Goal: Check status: Check status

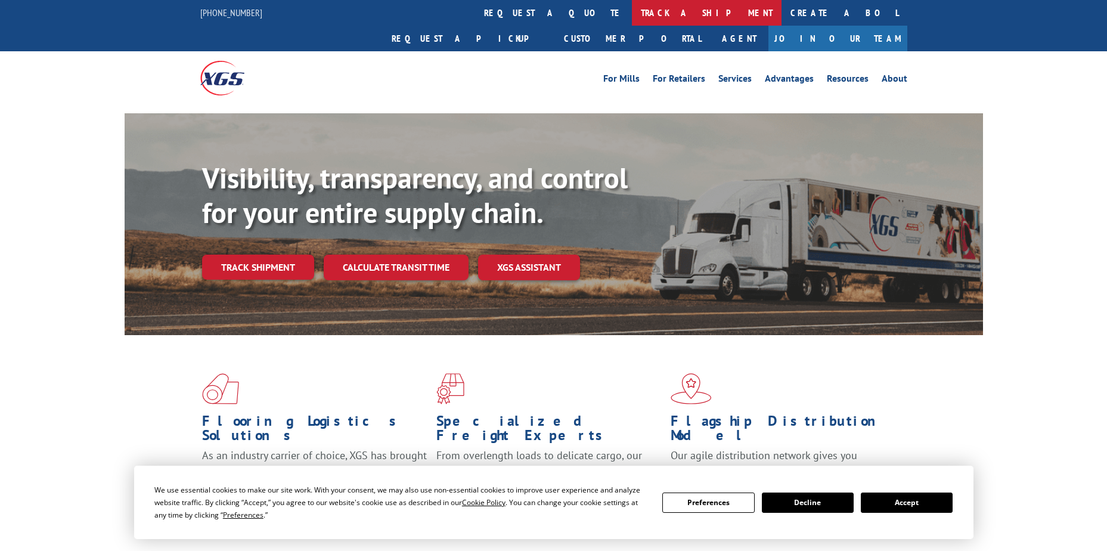
click at [632, 14] on link "track a shipment" at bounding box center [707, 13] width 150 height 26
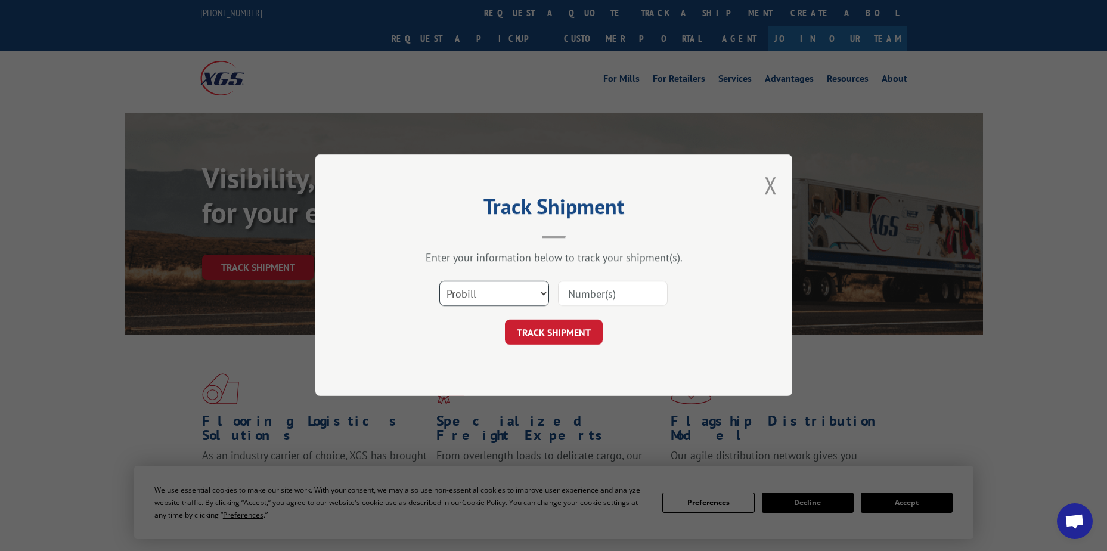
click at [478, 284] on select "Select category... Probill BOL PO" at bounding box center [494, 293] width 110 height 25
select select "po"
click at [439, 281] on select "Select category... Probill BOL PO" at bounding box center [494, 293] width 110 height 25
paste input "38541539"
type input "38541539"
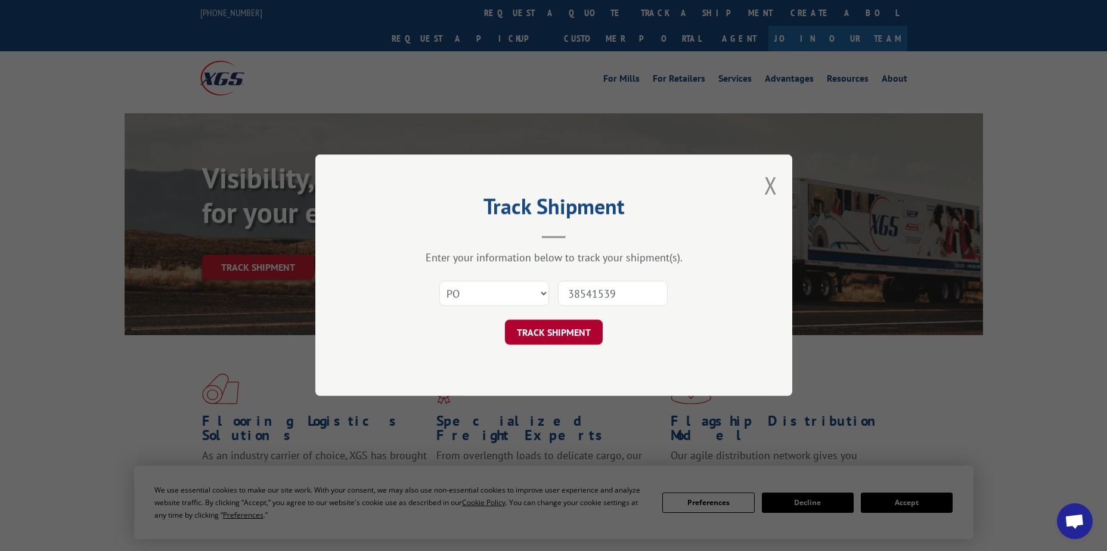
click at [576, 328] on button "TRACK SHIPMENT" at bounding box center [554, 332] width 98 height 25
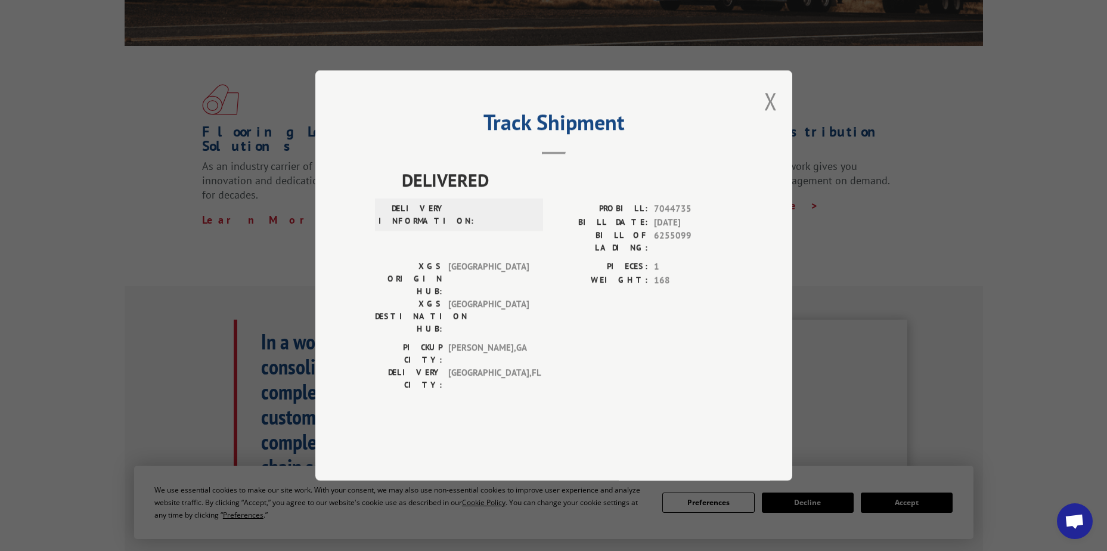
scroll to position [298, 0]
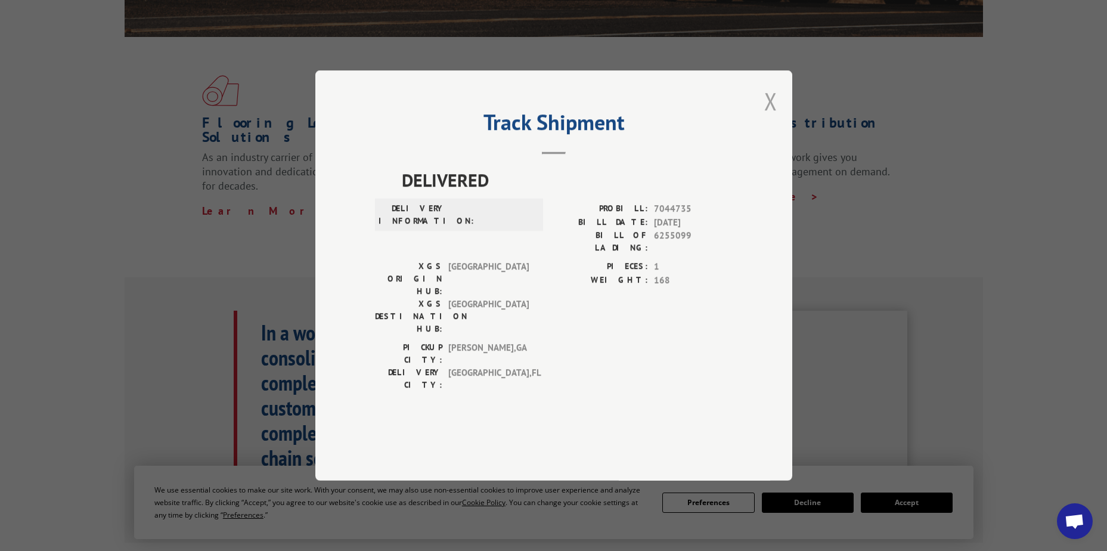
click at [769, 117] on button "Close modal" at bounding box center [770, 101] width 13 height 32
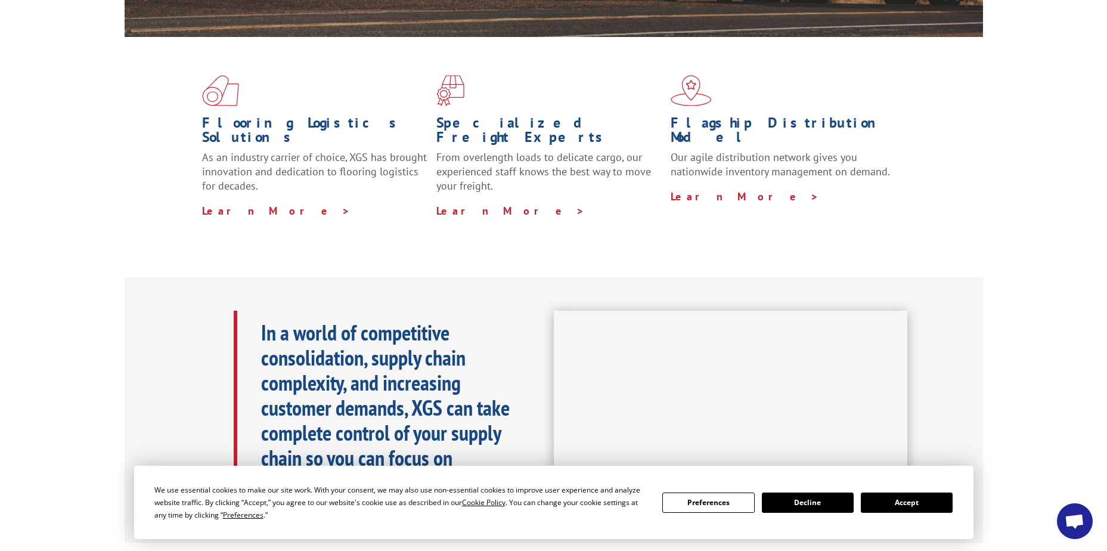
scroll to position [0, 0]
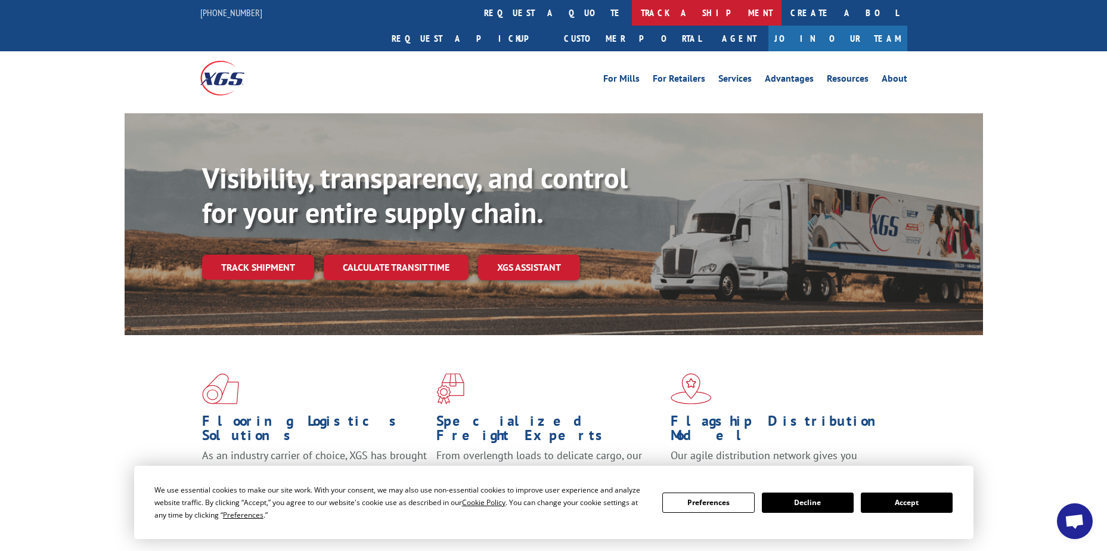
click at [632, 9] on link "track a shipment" at bounding box center [707, 13] width 150 height 26
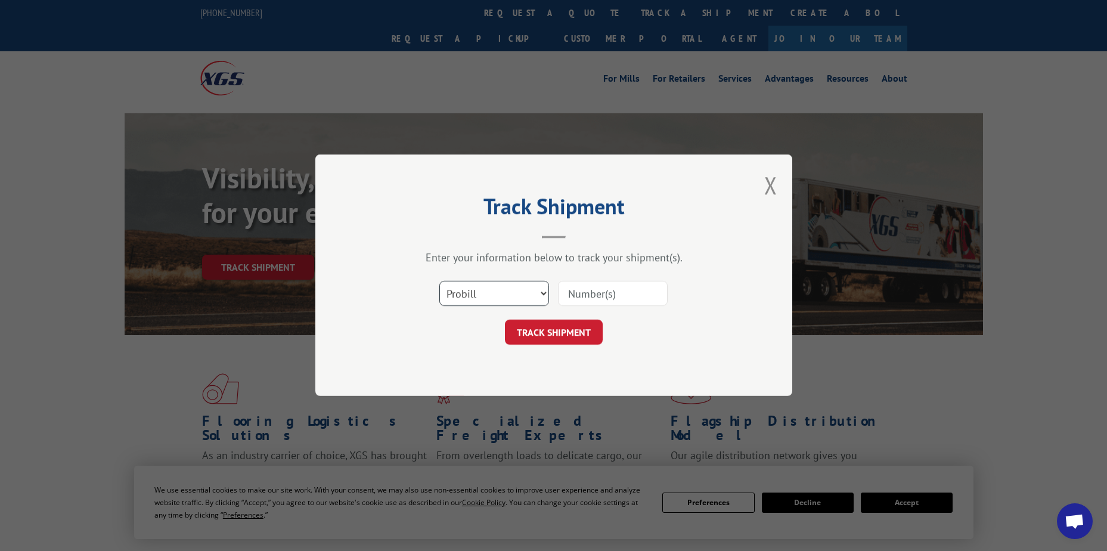
click at [487, 299] on select "Select category... Probill BOL PO" at bounding box center [494, 293] width 110 height 25
select select "po"
click at [439, 281] on select "Select category... Probill BOL PO" at bounding box center [494, 293] width 110 height 25
paste input "10543822"
type input "10543822"
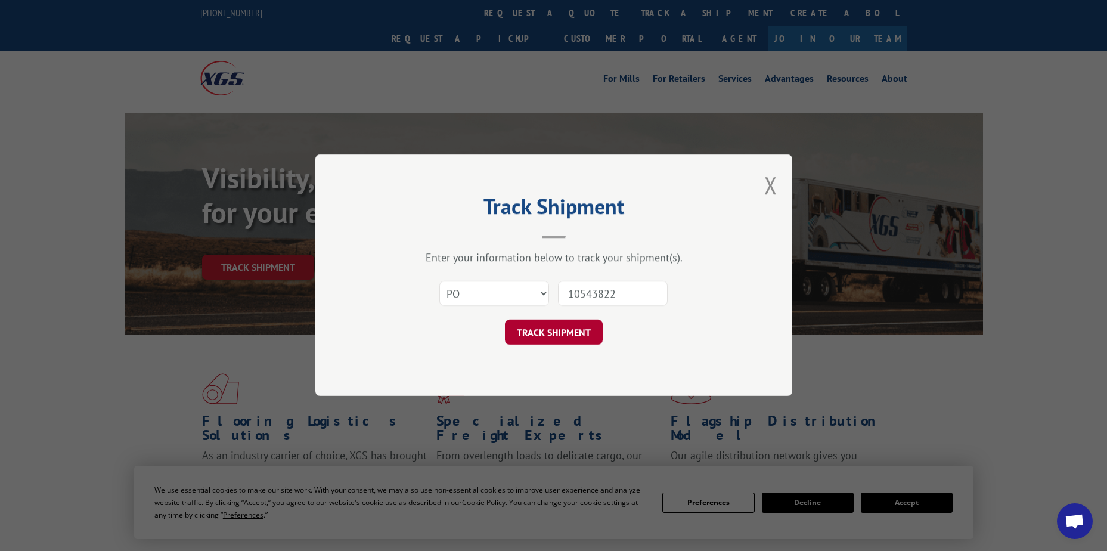
click at [540, 327] on button "TRACK SHIPMENT" at bounding box center [554, 332] width 98 height 25
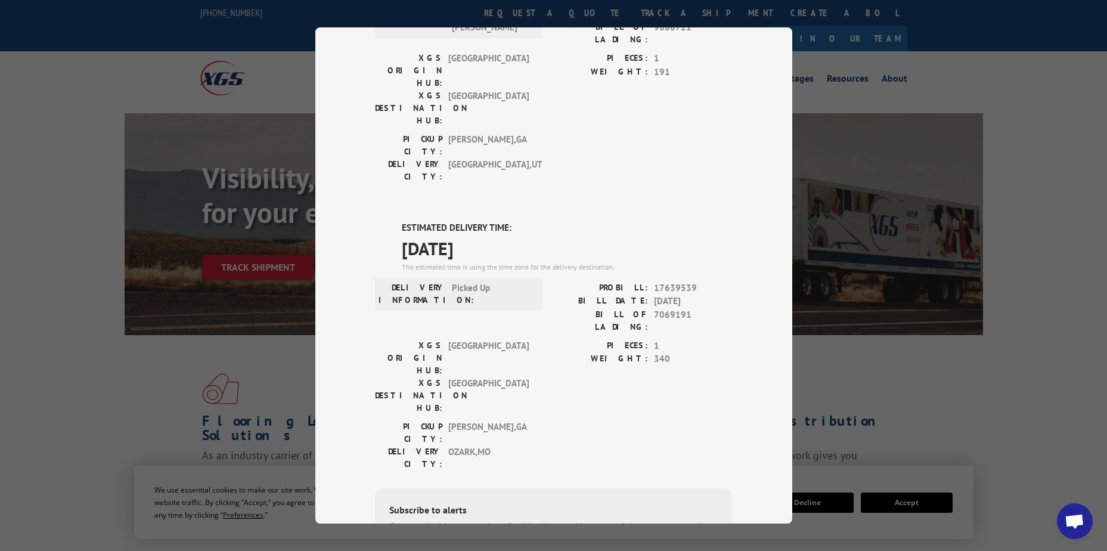
scroll to position [430, 0]
drag, startPoint x: 393, startPoint y: 93, endPoint x: 505, endPoint y: 108, distance: 113.1
click at [505, 108] on div "DELIVERED DELIVERY INFORMATION: 07/28/2020 10:34 am J Dunn PROBILL: 11680740 BI…" at bounding box center [554, 186] width 358 height 986
drag, startPoint x: 505, startPoint y: 108, endPoint x: 455, endPoint y: 108, distance: 50.7
copy div "ESTIMATED DELIVERY TIME: 10/10/2025"
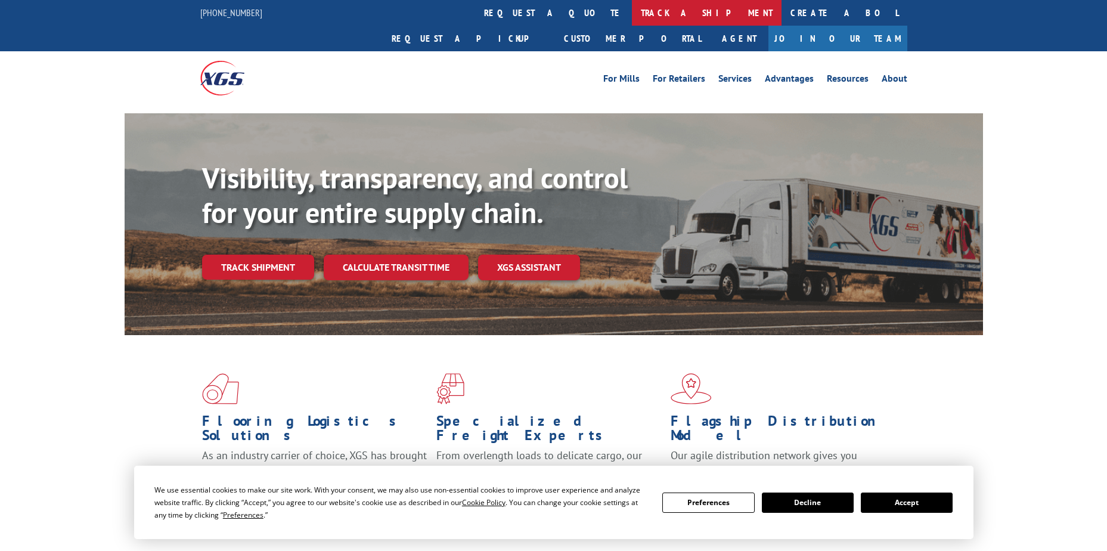
click at [632, 20] on link "track a shipment" at bounding box center [707, 13] width 150 height 26
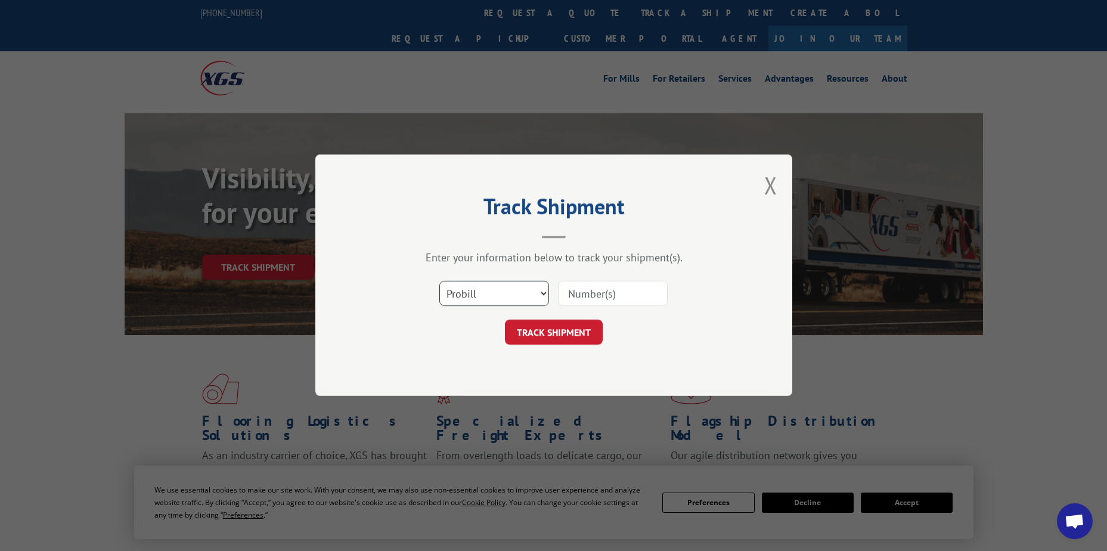
drag, startPoint x: 502, startPoint y: 294, endPoint x: 501, endPoint y: 300, distance: 6.7
click at [502, 294] on select "Select category... Probill BOL PO" at bounding box center [494, 293] width 110 height 25
select select "po"
click at [439, 281] on select "Select category... Probill BOL PO" at bounding box center [494, 293] width 110 height 25
paste input "09540063"
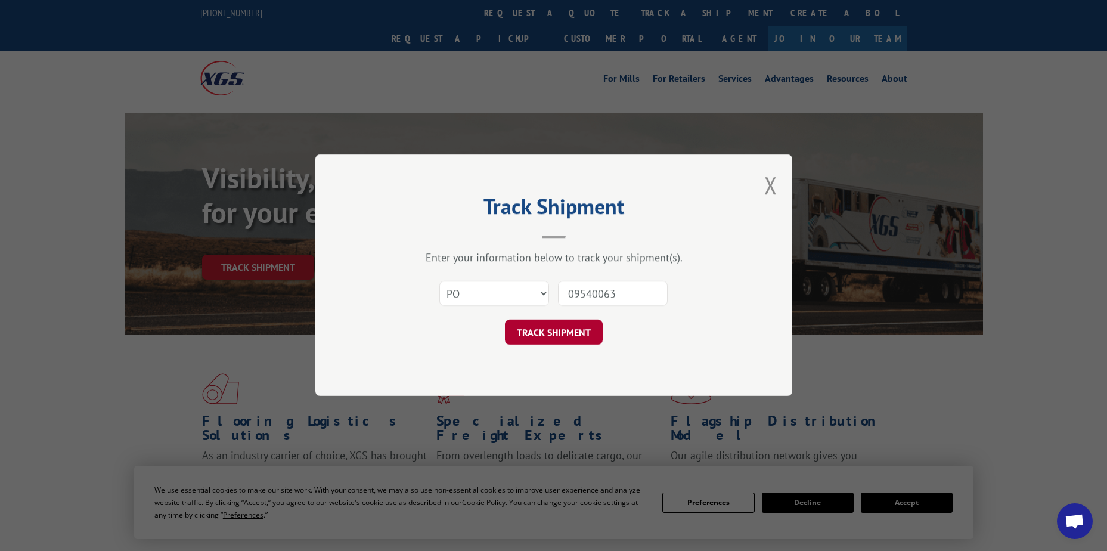
type input "09540063"
click at [557, 332] on button "TRACK SHIPMENT" at bounding box center [554, 332] width 98 height 25
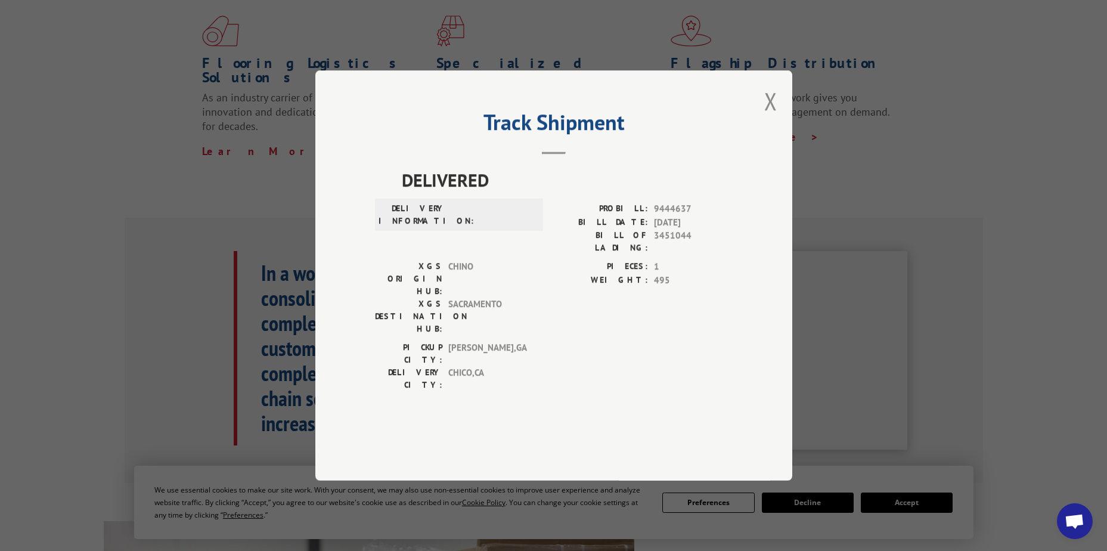
scroll to position [238, 0]
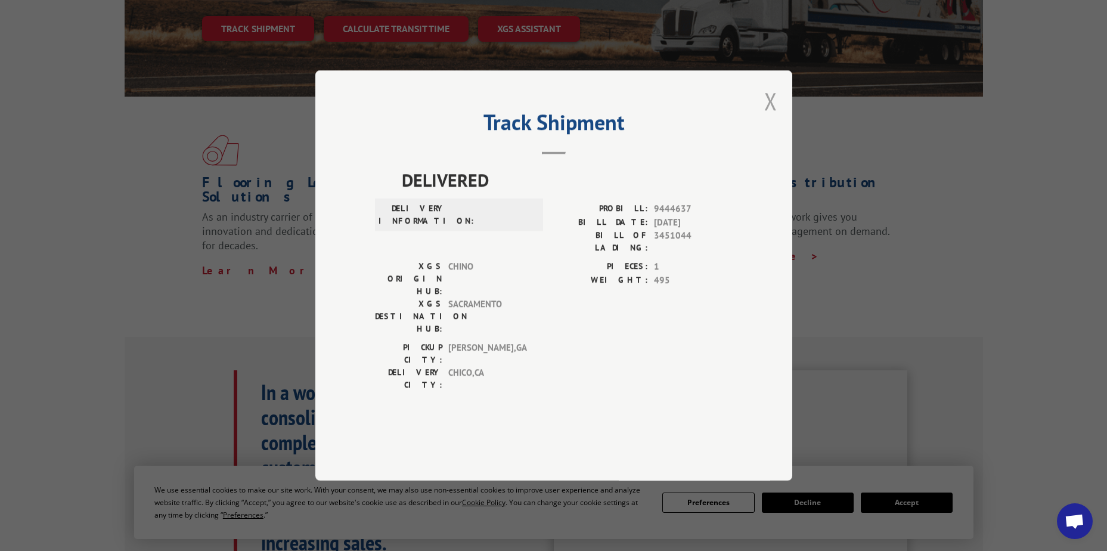
click at [769, 117] on button "Close modal" at bounding box center [770, 101] width 13 height 32
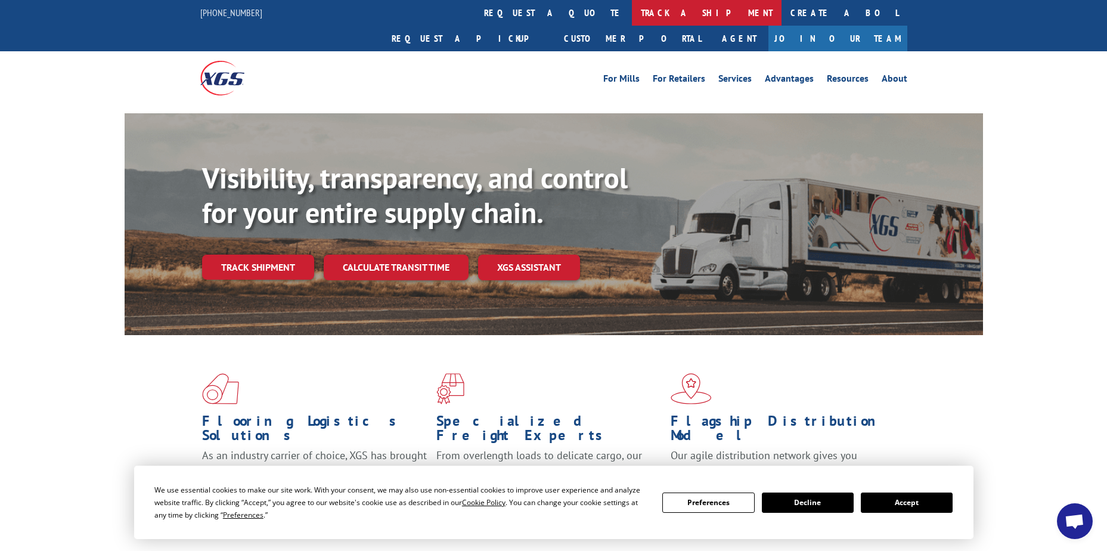
click at [632, 9] on link "track a shipment" at bounding box center [707, 13] width 150 height 26
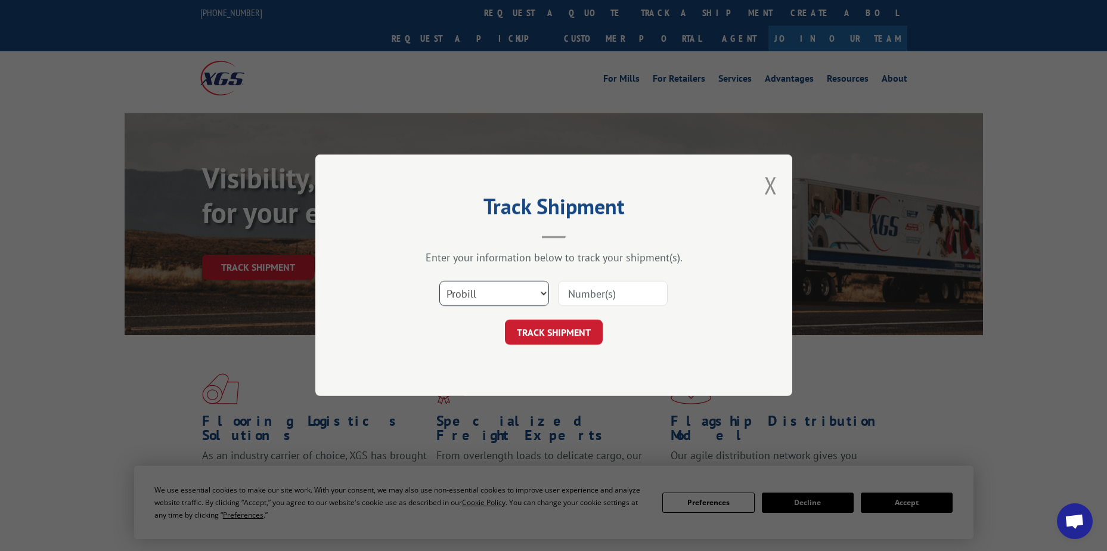
click at [478, 291] on select "Select category... Probill BOL PO" at bounding box center [494, 293] width 110 height 25
select select "po"
click at [439, 281] on select "Select category... Probill BOL PO" at bounding box center [494, 293] width 110 height 25
click at [563, 293] on input at bounding box center [613, 293] width 110 height 25
paste input "12536473"
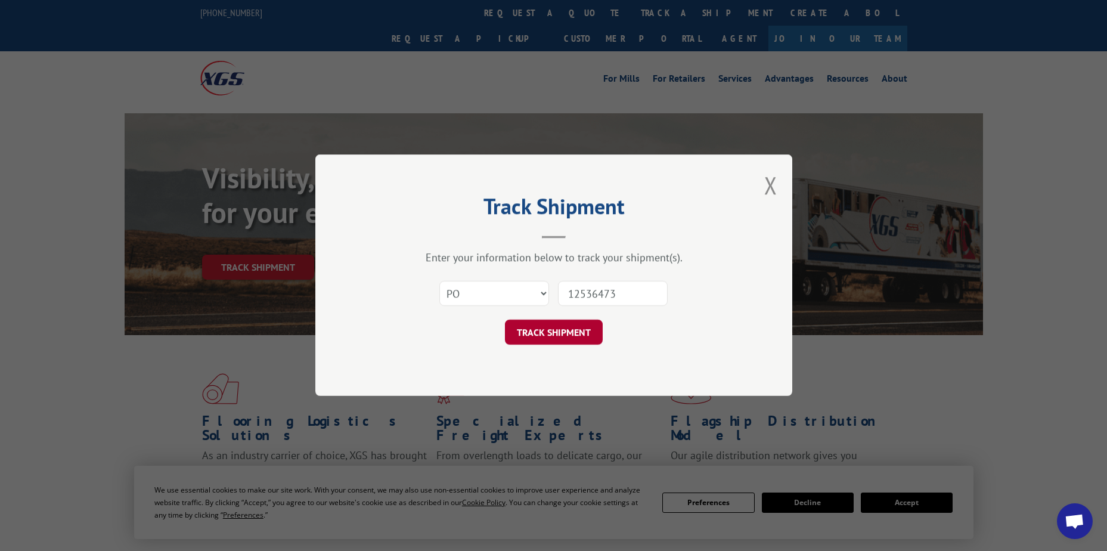
type input "12536473"
click at [563, 325] on button "TRACK SHIPMENT" at bounding box center [554, 332] width 98 height 25
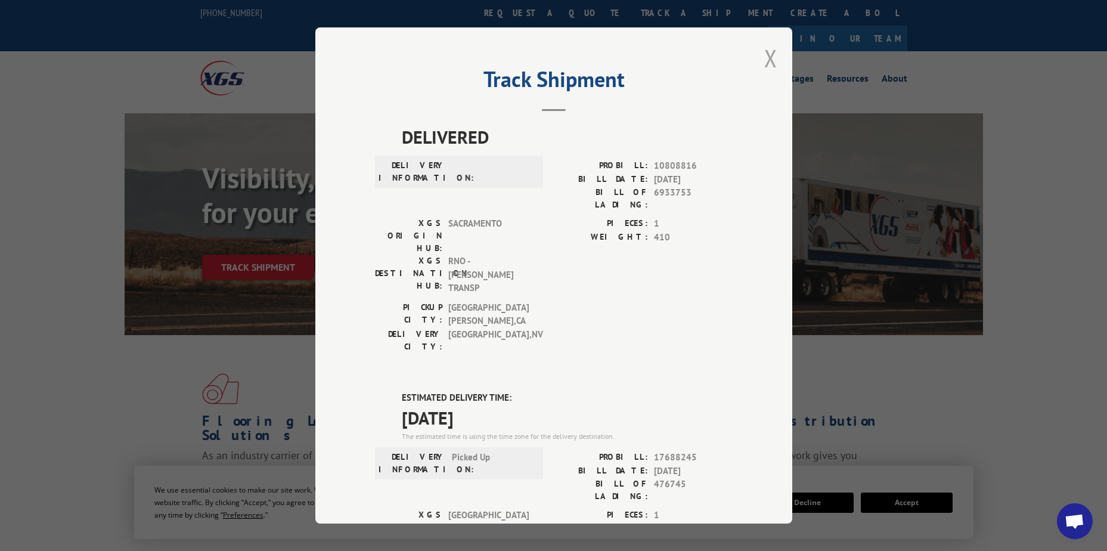
click at [766, 54] on button "Close modal" at bounding box center [770, 58] width 13 height 32
